Goal: Task Accomplishment & Management: Complete application form

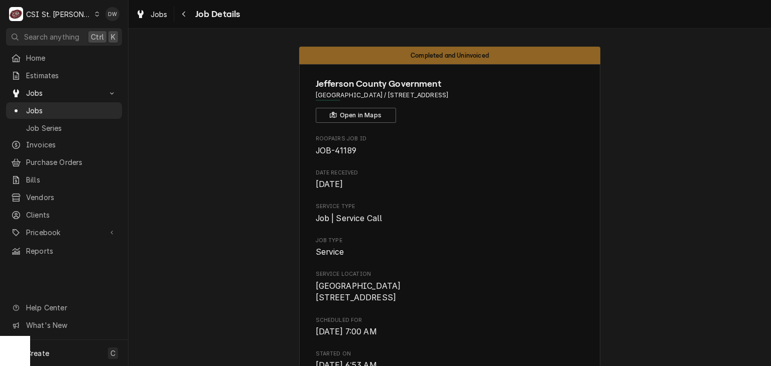
scroll to position [909, 0]
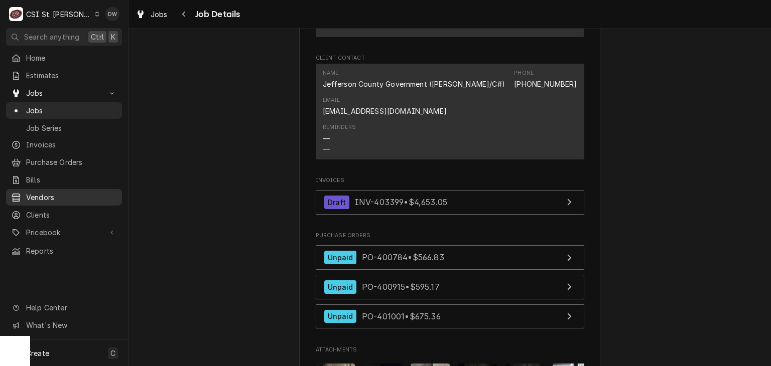
click at [46, 193] on span "Vendors" at bounding box center [71, 197] width 91 height 11
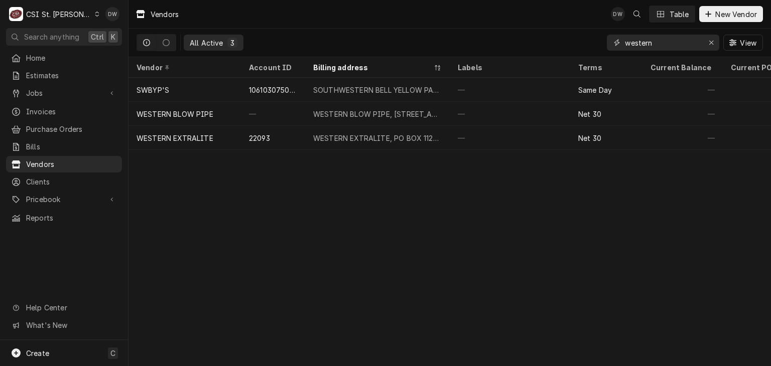
drag, startPoint x: 659, startPoint y: 45, endPoint x: 574, endPoint y: 49, distance: 85.4
click at [574, 49] on div "All Active 3 western View" at bounding box center [450, 43] width 626 height 28
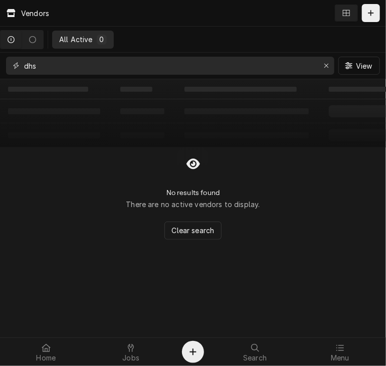
type input "dhs"
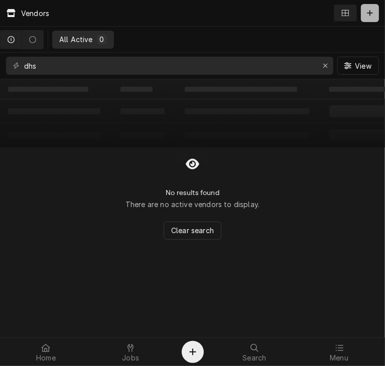
click at [368, 18] on button "Dynamic Content Wrapper" at bounding box center [370, 13] width 18 height 18
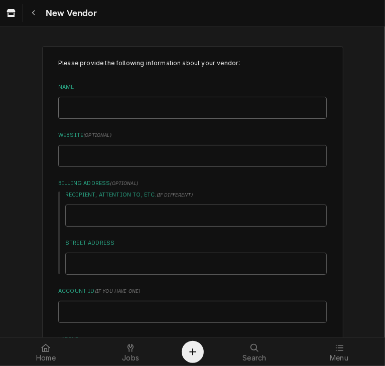
click at [111, 107] on input "Name" at bounding box center [192, 108] width 269 height 22
type textarea "x"
type input "D"
type textarea "x"
type input "DH"
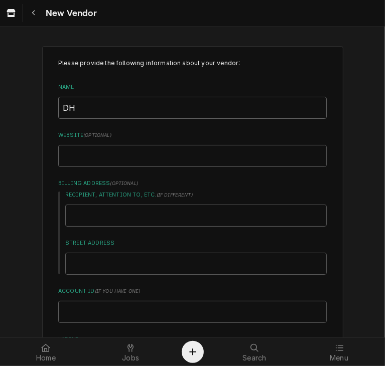
type textarea "x"
type input "DHS"
type textarea "x"
type input "DHS"
type textarea "x"
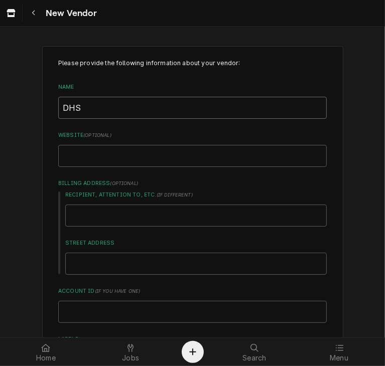
type input "DHS E"
type textarea "x"
type input "DHS EQ"
type textarea "x"
type input "DHS EQU"
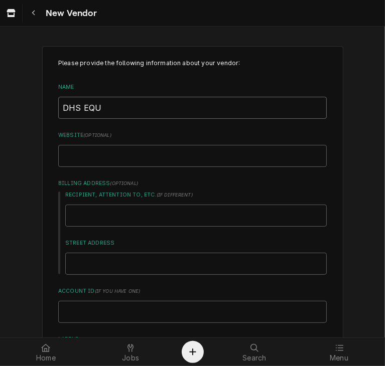
type textarea "x"
type input "DHS EQUI"
type textarea "x"
type input "DHS EQUIP"
type textarea "x"
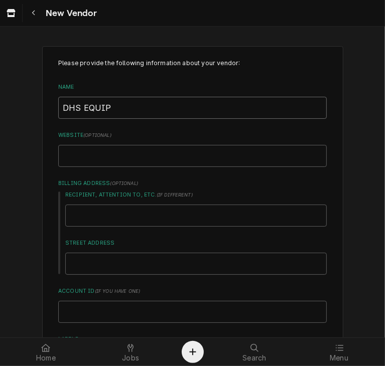
type input "DHS EQUIPM"
type textarea "x"
type input "DHS EQUIPME"
type textarea "x"
type input "DHS EQUIPMEN"
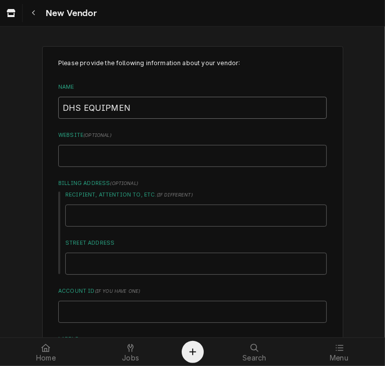
type textarea "x"
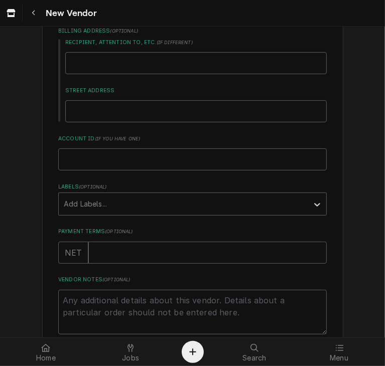
scroll to position [255, 0]
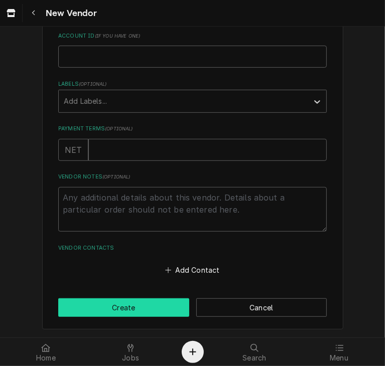
type input "DHS EQUIPMENT"
click at [151, 306] on button "Create" at bounding box center [123, 308] width 131 height 19
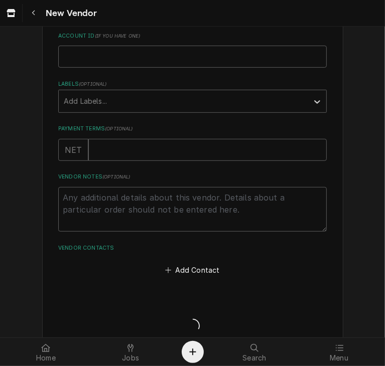
type textarea "x"
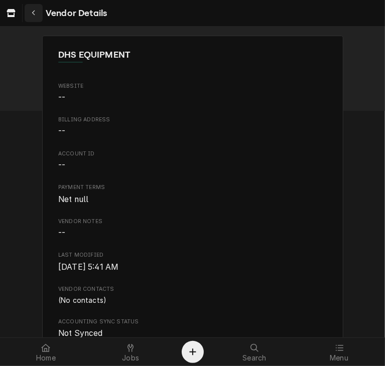
click at [32, 17] on div "Navigate back" at bounding box center [34, 13] width 10 height 10
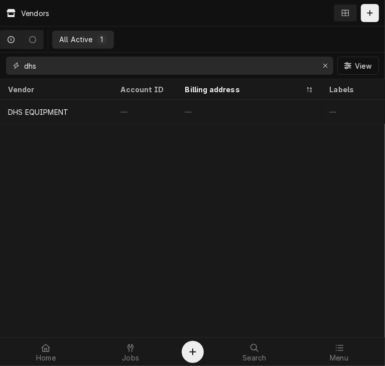
drag, startPoint x: 49, startPoint y: 67, endPoint x: -1, endPoint y: 70, distance: 49.7
click at [0, 70] on html "Vendors All Active 1 dhs View Vendor Account ID Billing address Labels Terms Cu…" at bounding box center [192, 183] width 385 height 366
type input "n"
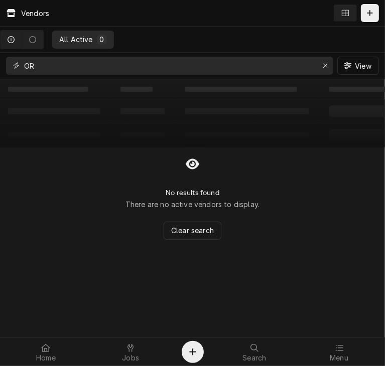
type input "O"
type input "NORMATIC"
click at [369, 9] on div "Dynamic Content Wrapper" at bounding box center [370, 13] width 10 height 10
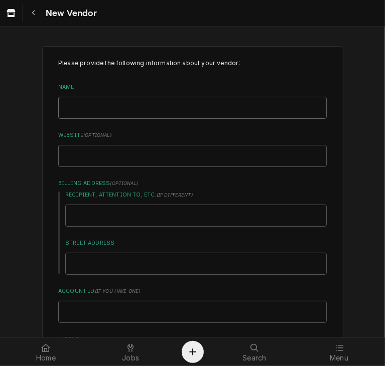
click at [104, 113] on input "Name" at bounding box center [192, 108] width 269 height 22
type textarea "x"
type input "n"
type textarea "x"
type input "no"
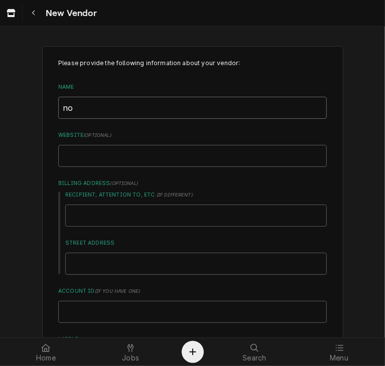
type textarea "x"
type input "nor"
type textarea "x"
type input "no"
type textarea "x"
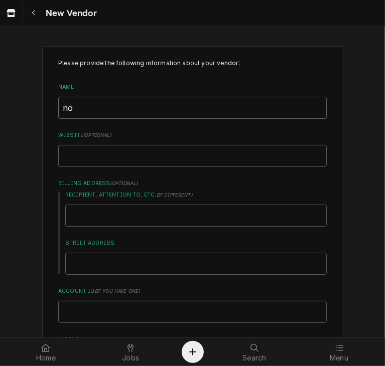
type input "n"
type textarea "x"
type input "N"
type textarea "x"
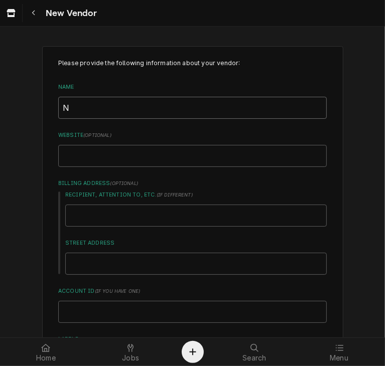
type input "NO"
type textarea "x"
type input "NOR"
type textarea "x"
type input "NORM"
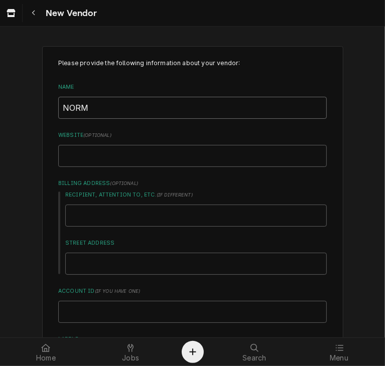
type textarea "x"
type input "NORMA"
type textarea "x"
type input "NORMAT"
type textarea "x"
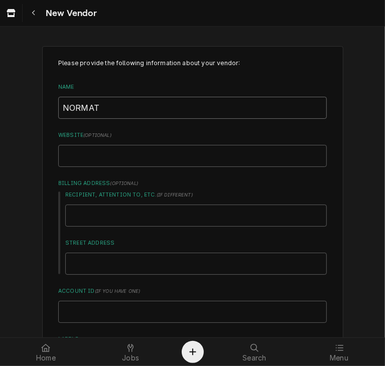
type input "NORMATI"
type textarea "x"
type input "NORMATIC"
type textarea "x"
type input "NORMATIC"
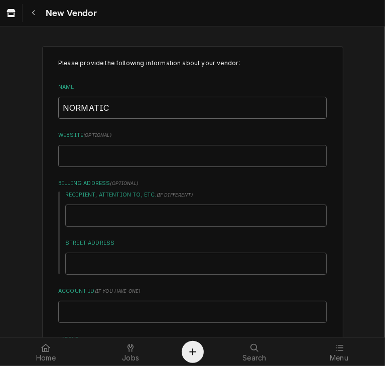
type textarea "x"
type input "NORMATIC SU"
type textarea "x"
type input "NORMATIC SUP"
type textarea "x"
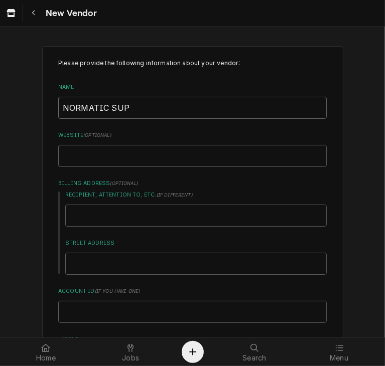
type input "NORMATIC SUPP"
type textarea "x"
type input "NORMATIC SUPPL"
type textarea "x"
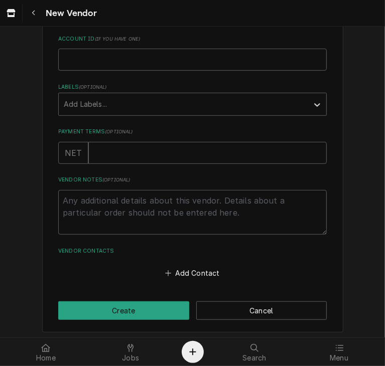
scroll to position [255, 0]
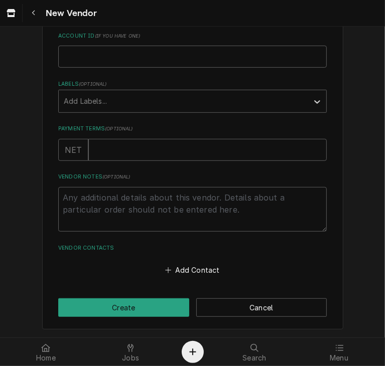
type input "NORMATIC SUPPLY"
click at [199, 153] on input "Payment Terms ( optional )" at bounding box center [207, 150] width 238 height 22
type textarea "x"
type input "0"
click at [317, 152] on input "0" at bounding box center [207, 150] width 238 height 22
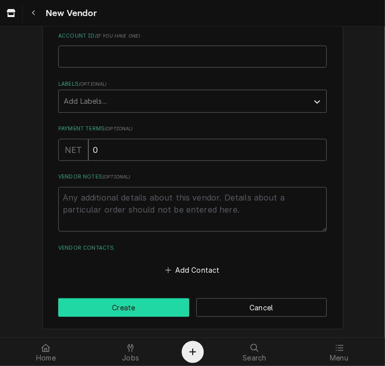
click at [151, 306] on button "Create" at bounding box center [123, 308] width 131 height 19
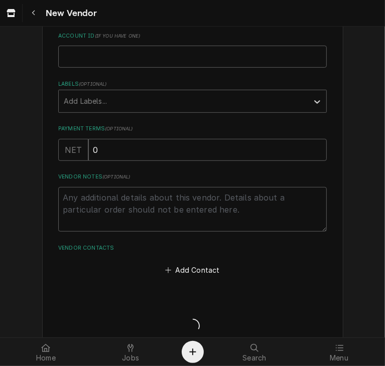
type textarea "x"
